Goal: Navigation & Orientation: Find specific page/section

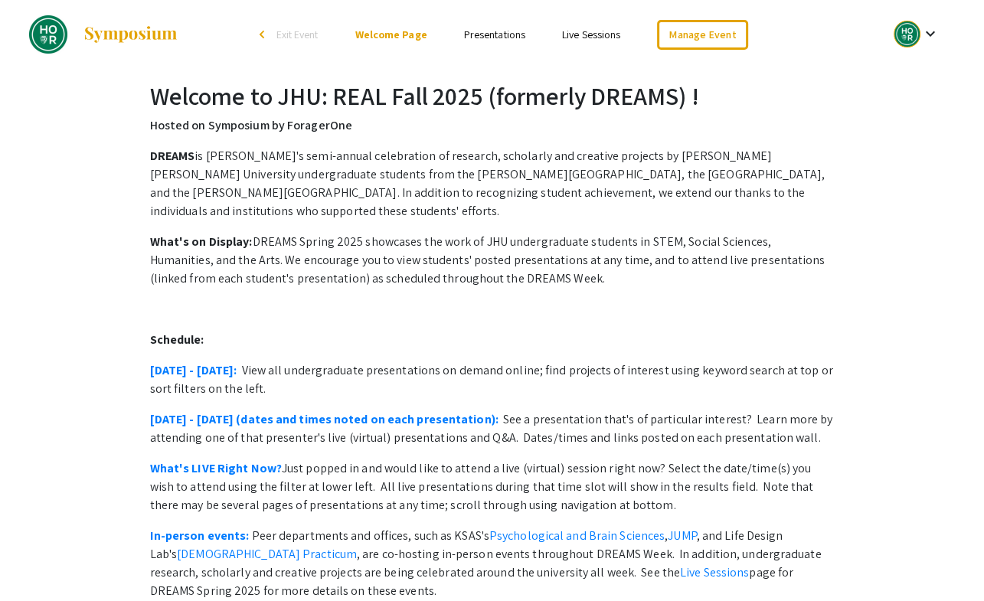
click at [492, 38] on link "Presentations" at bounding box center [494, 35] width 61 height 14
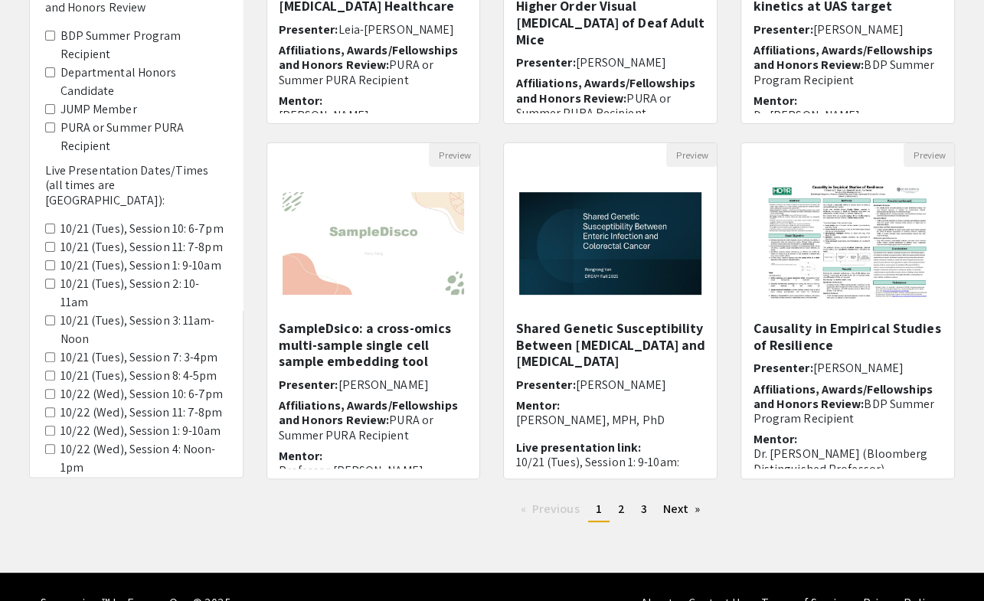
scroll to position [414, 0]
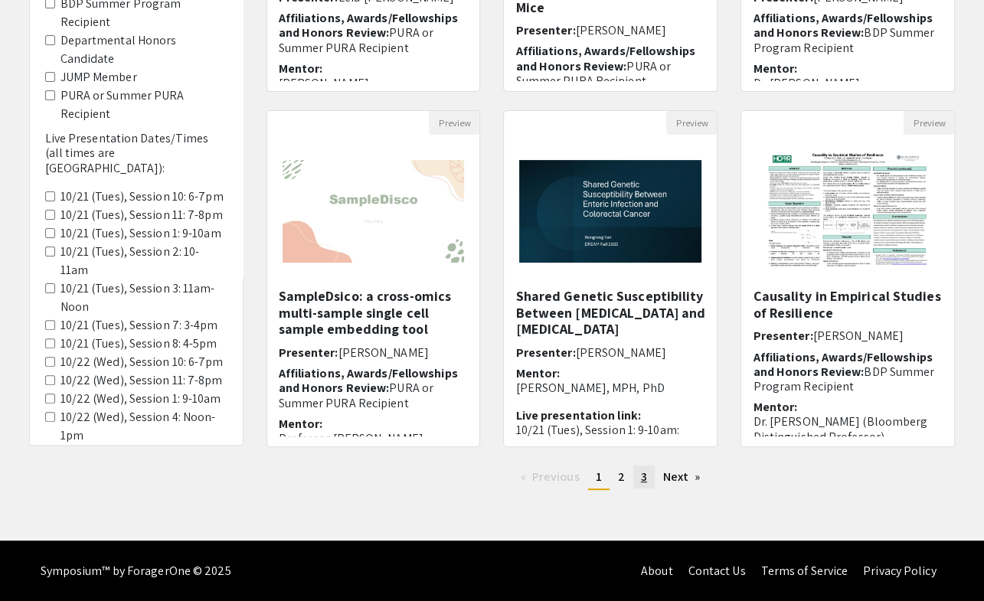
click at [642, 479] on span "3" at bounding box center [644, 477] width 6 height 16
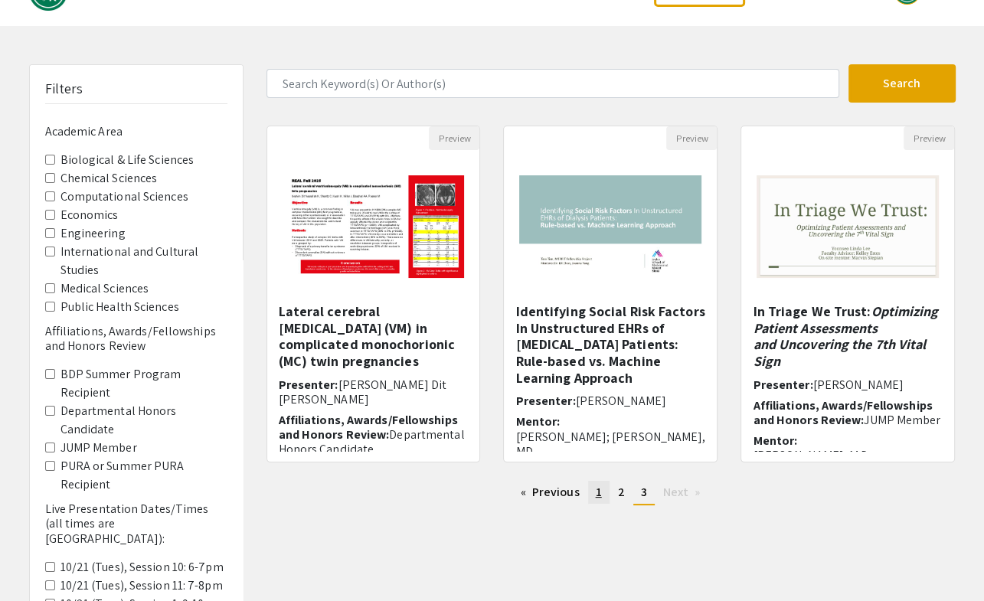
click at [599, 489] on span "1" at bounding box center [599, 492] width 6 height 16
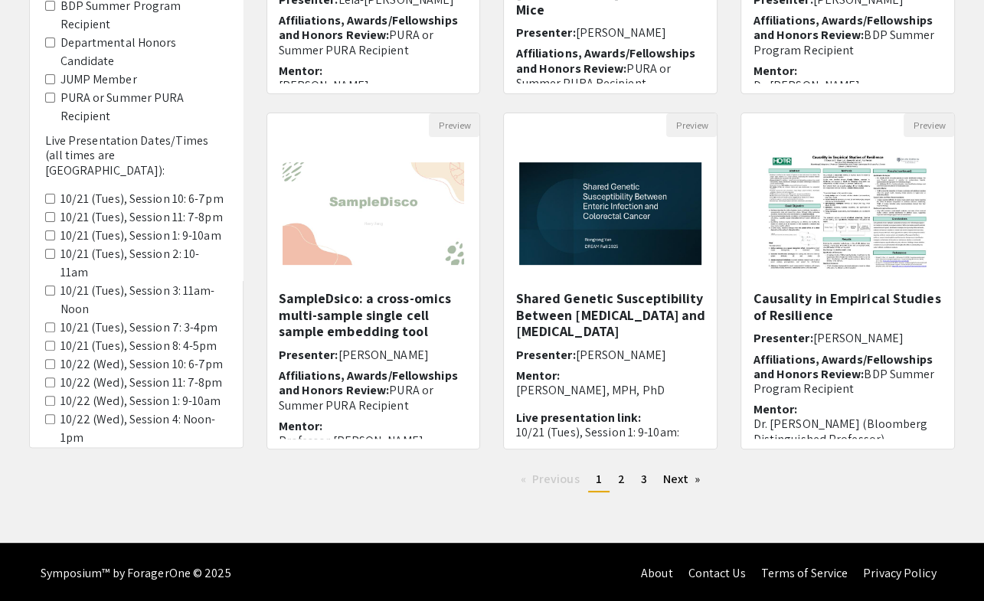
scroll to position [414, 0]
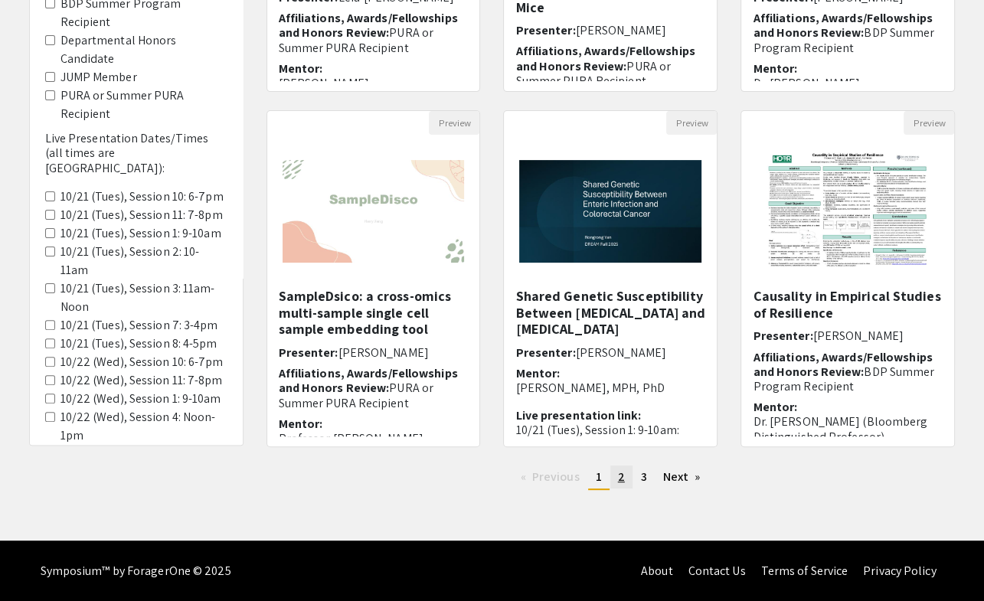
click at [619, 482] on span "2" at bounding box center [621, 477] width 7 height 16
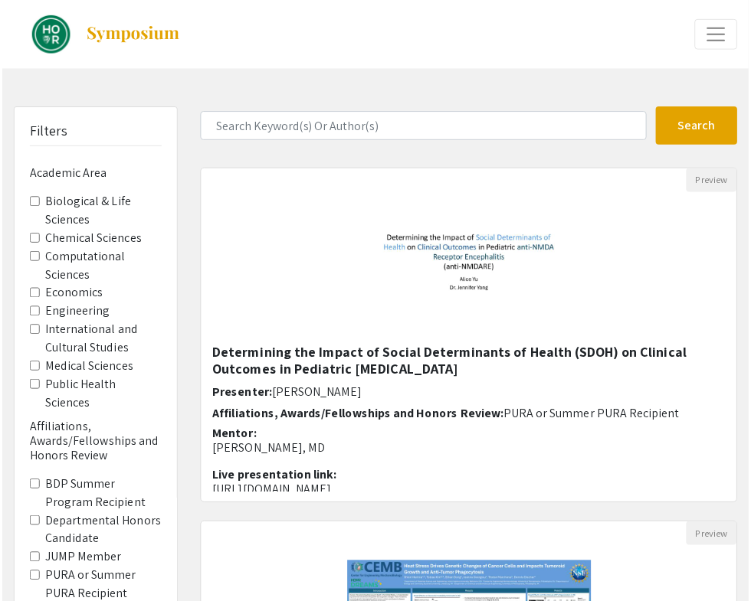
scroll to position [304, 0]
